Goal: Check status

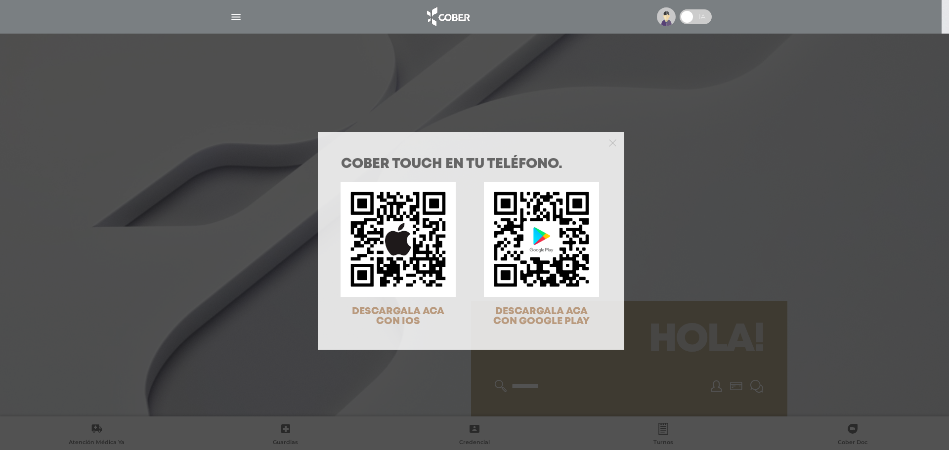
click at [691, 163] on div "COBER TOUCH en tu teléfono. DESCARGALA ACA CON IOS DESCARGALA ACA CON GOOGLE PL…" at bounding box center [474, 225] width 949 height 450
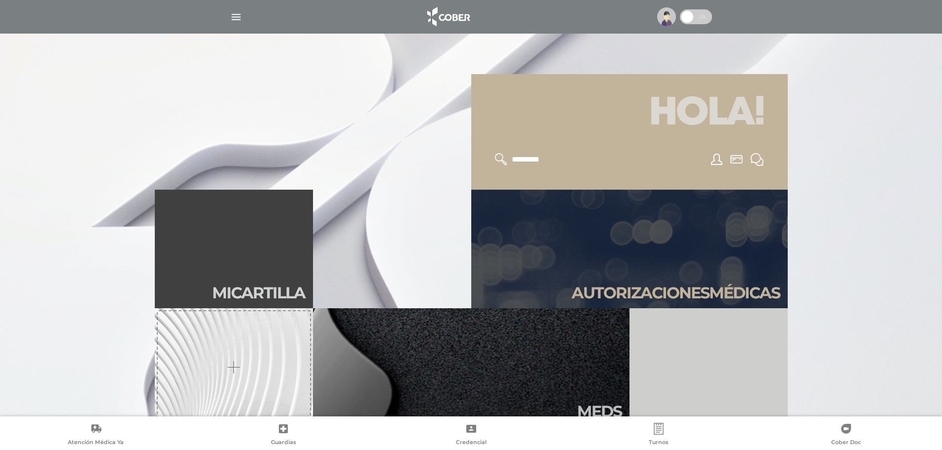
scroll to position [247, 0]
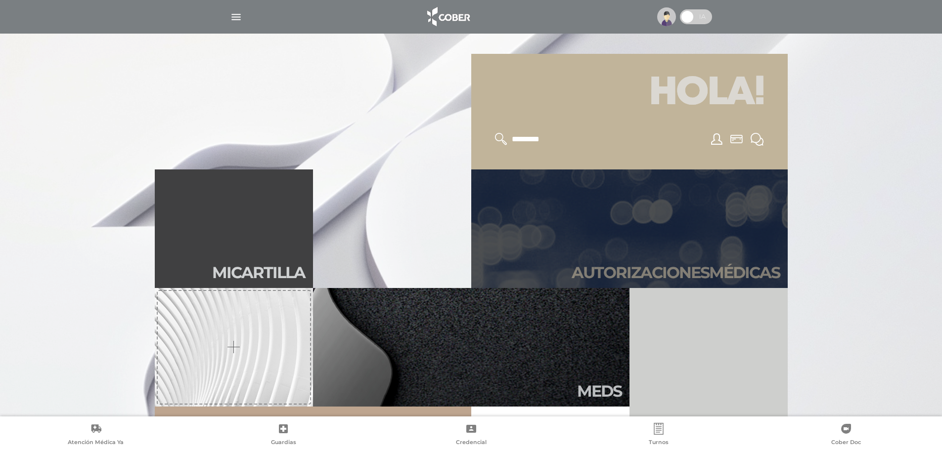
click at [712, 205] on link "Autori zaciones médicas" at bounding box center [629, 229] width 316 height 119
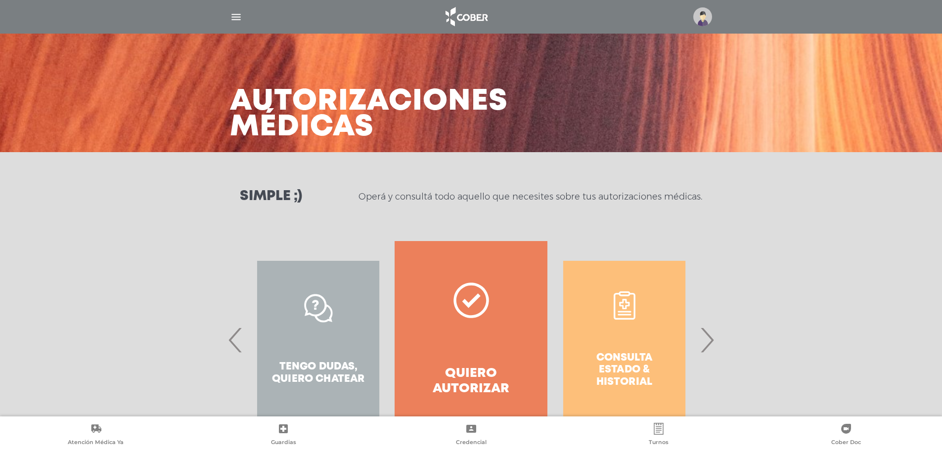
click at [713, 208] on div "Simple ;) Operá y consultá todo aquello que necesites sobre tus autorizaciones …" at bounding box center [471, 196] width 942 height 89
click at [712, 337] on span "›" at bounding box center [706, 339] width 19 height 53
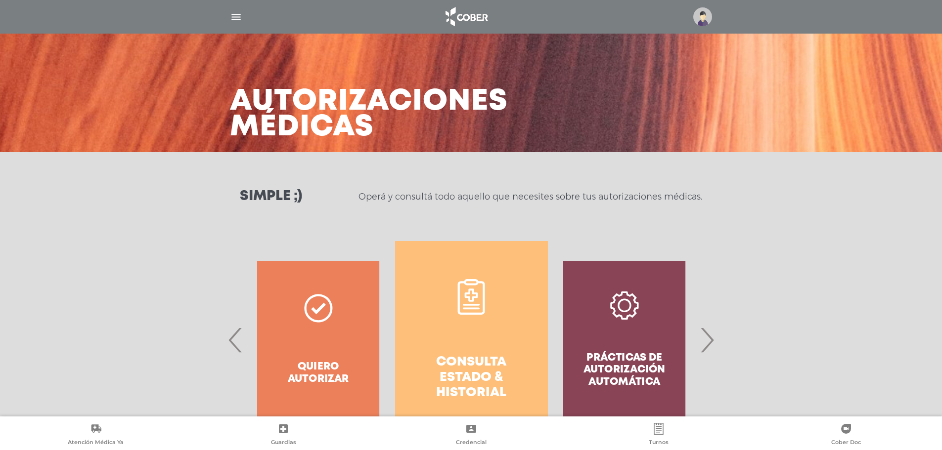
click at [567, 345] on div "Prácticas de autorización automática" at bounding box center [624, 340] width 153 height 198
click at [553, 347] on div "Prácticas de autorización automática" at bounding box center [624, 340] width 153 height 198
click at [549, 347] on div "Prácticas de autorización automática" at bounding box center [624, 340] width 153 height 198
click at [543, 346] on link "Consulta estado & historial" at bounding box center [470, 340] width 153 height 198
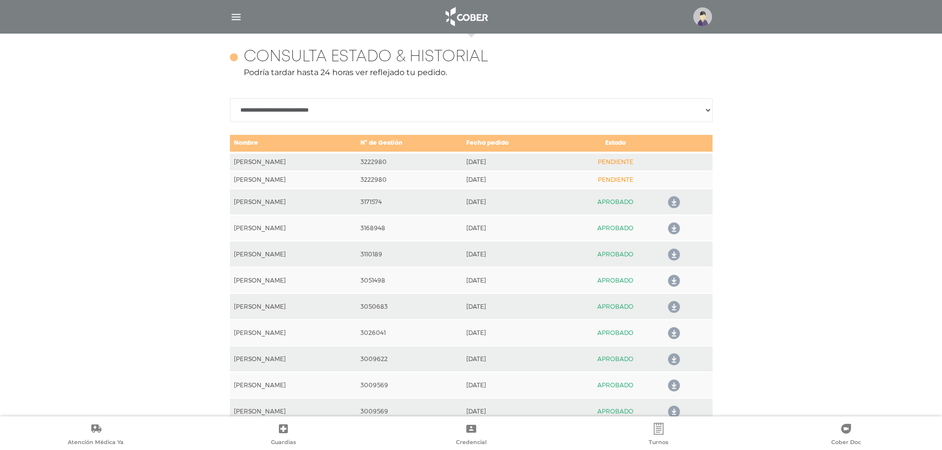
scroll to position [439, 0]
